Goal: Task Accomplishment & Management: Use online tool/utility

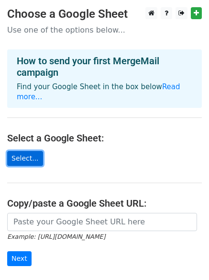
click at [28, 151] on link "Select..." at bounding box center [25, 158] width 36 height 15
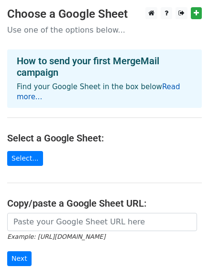
click at [166, 88] on link "Read more..." at bounding box center [99, 91] width 164 height 19
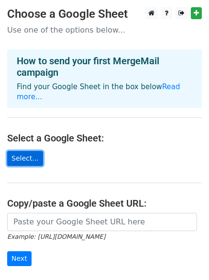
click at [27, 151] on link "Select..." at bounding box center [25, 158] width 36 height 15
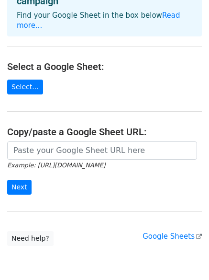
scroll to position [56, 0]
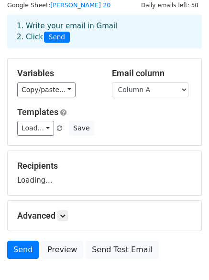
scroll to position [48, 0]
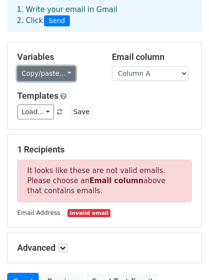
click at [46, 77] on link "Copy/paste..." at bounding box center [46, 73] width 58 height 15
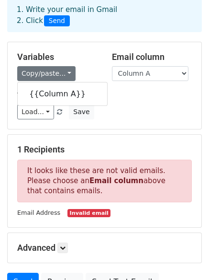
click at [114, 102] on div "Templates Load... No templates saved Save" at bounding box center [104, 104] width 189 height 29
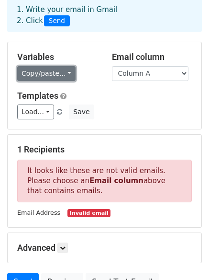
click at [45, 79] on link "Copy/paste..." at bounding box center [46, 73] width 58 height 15
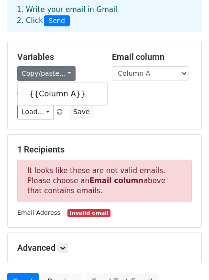
click at [171, 120] on div "Variables Copy/paste... {{Column A}} Email column Column A Templates Load... No…" at bounding box center [105, 85] width 194 height 87
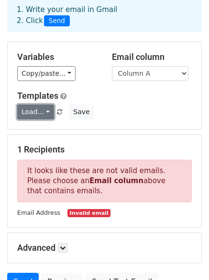
click at [42, 111] on link "Load..." at bounding box center [35, 111] width 37 height 15
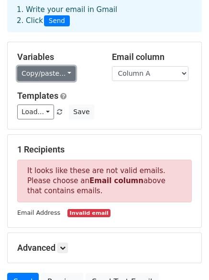
click at [53, 74] on link "Copy/paste..." at bounding box center [46, 73] width 58 height 15
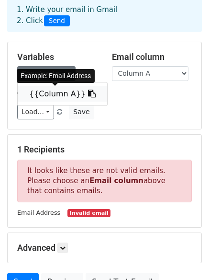
click at [62, 95] on link "{{Column A}}" at bounding box center [63, 93] width 90 height 15
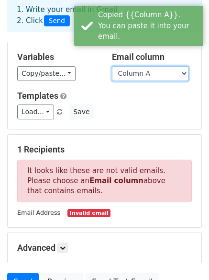
click at [166, 72] on select "Column A" at bounding box center [150, 73] width 77 height 15
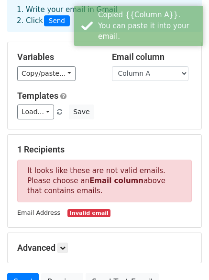
drag, startPoint x: 137, startPoint y: 105, endPoint x: 126, endPoint y: 110, distance: 12.4
click at [137, 106] on div "Load... No templates saved Save" at bounding box center [104, 111] width 189 height 15
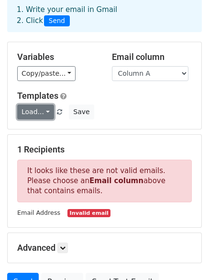
click at [39, 116] on link "Load..." at bounding box center [35, 111] width 37 height 15
click at [168, 103] on div "Templates Load... No templates saved Save" at bounding box center [104, 104] width 189 height 29
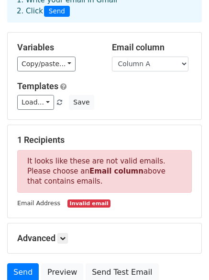
scroll to position [140, 0]
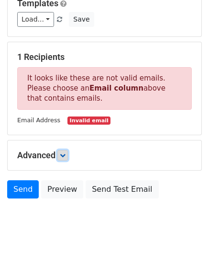
click at [62, 155] on icon at bounding box center [63, 155] width 6 height 6
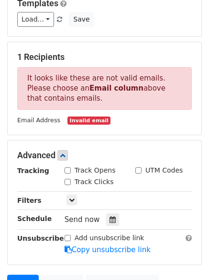
click at [68, 172] on input "Track Opens" at bounding box center [68, 170] width 6 height 6
checkbox input "true"
click at [68, 179] on input "Track Clicks" at bounding box center [68, 182] width 6 height 6
checkbox input "true"
click at [140, 170] on input "UTM Codes" at bounding box center [138, 170] width 6 height 6
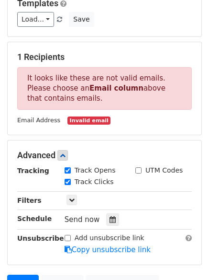
checkbox input "true"
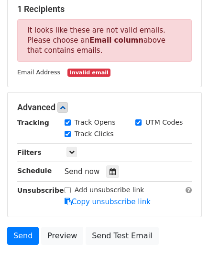
scroll to position [234, 0]
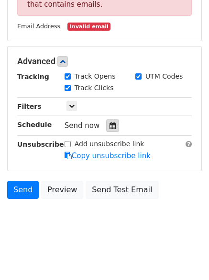
click at [110, 122] on icon at bounding box center [113, 125] width 6 height 7
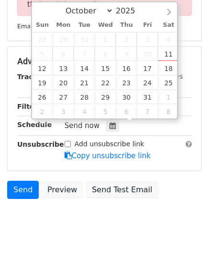
click at [178, 186] on div "Send Preview Send Test Email" at bounding box center [104, 191] width 209 height 23
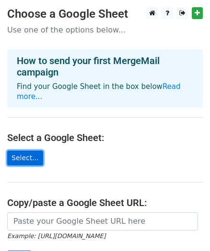
click at [29, 151] on link "Select..." at bounding box center [25, 158] width 36 height 15
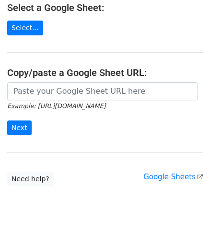
scroll to position [131, 0]
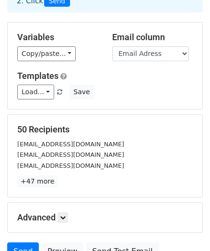
scroll to position [87, 0]
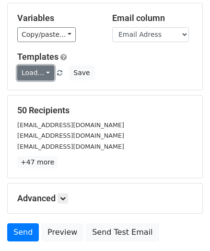
click at [37, 76] on link "Load..." at bounding box center [35, 73] width 37 height 15
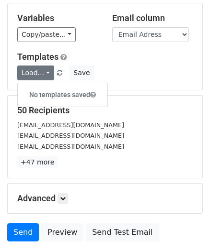
click at [140, 68] on div "Load... No templates saved Save" at bounding box center [105, 73] width 190 height 15
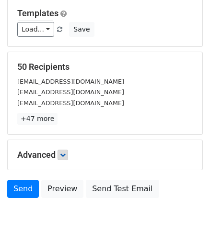
scroll to position [158, 0]
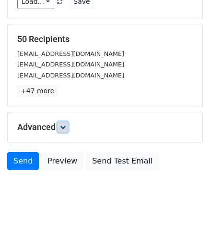
click at [64, 127] on icon at bounding box center [63, 127] width 6 height 6
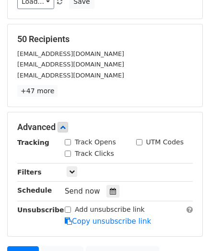
drag, startPoint x: 67, startPoint y: 141, endPoint x: 68, endPoint y: 147, distance: 6.3
click at [67, 141] on input "Track Opens" at bounding box center [68, 142] width 6 height 6
checkbox input "true"
click at [67, 151] on input "Track Clicks" at bounding box center [68, 154] width 6 height 6
checkbox input "true"
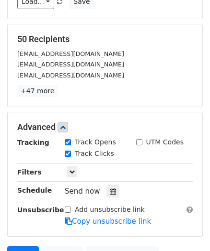
drag, startPoint x: 139, startPoint y: 144, endPoint x: 133, endPoint y: 132, distance: 12.8
click at [139, 144] on input "UTM Codes" at bounding box center [139, 142] width 6 height 6
checkbox input "true"
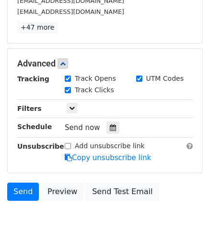
scroll to position [208, 0]
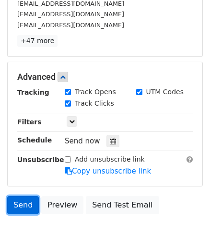
click at [23, 204] on link "Send" at bounding box center [23, 205] width 32 height 18
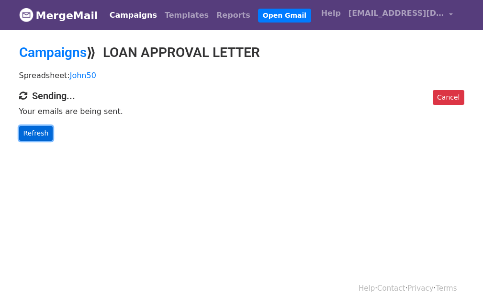
click at [37, 132] on link "Refresh" at bounding box center [36, 133] width 34 height 15
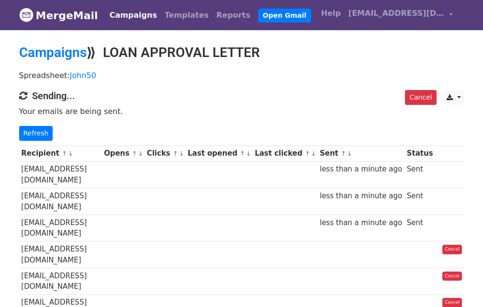
click at [33, 132] on link "Refresh" at bounding box center [36, 133] width 34 height 15
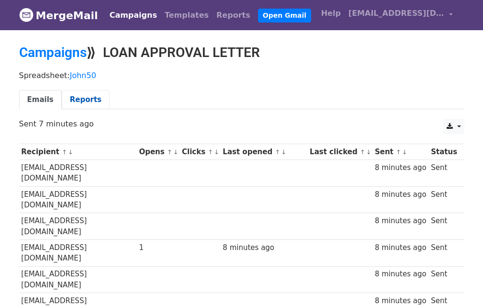
click at [92, 101] on link "Reports" at bounding box center [86, 100] width 48 height 20
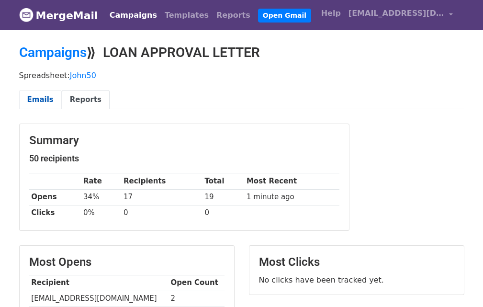
click at [45, 100] on link "Emails" at bounding box center [40, 100] width 43 height 20
click at [253, 190] on td "1 minute ago" at bounding box center [291, 197] width 95 height 16
click at [129, 223] on div "Summary 50 recipients Rate Recipients Total Most Recent Opens 34% 17 19 1 minut…" at bounding box center [184, 177] width 329 height 106
click at [40, 101] on link "Emails" at bounding box center [40, 100] width 43 height 20
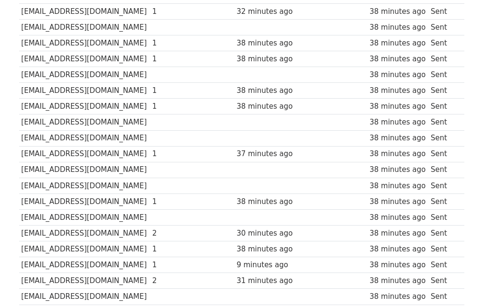
scroll to position [251, 0]
